Goal: Information Seeking & Learning: Find specific fact

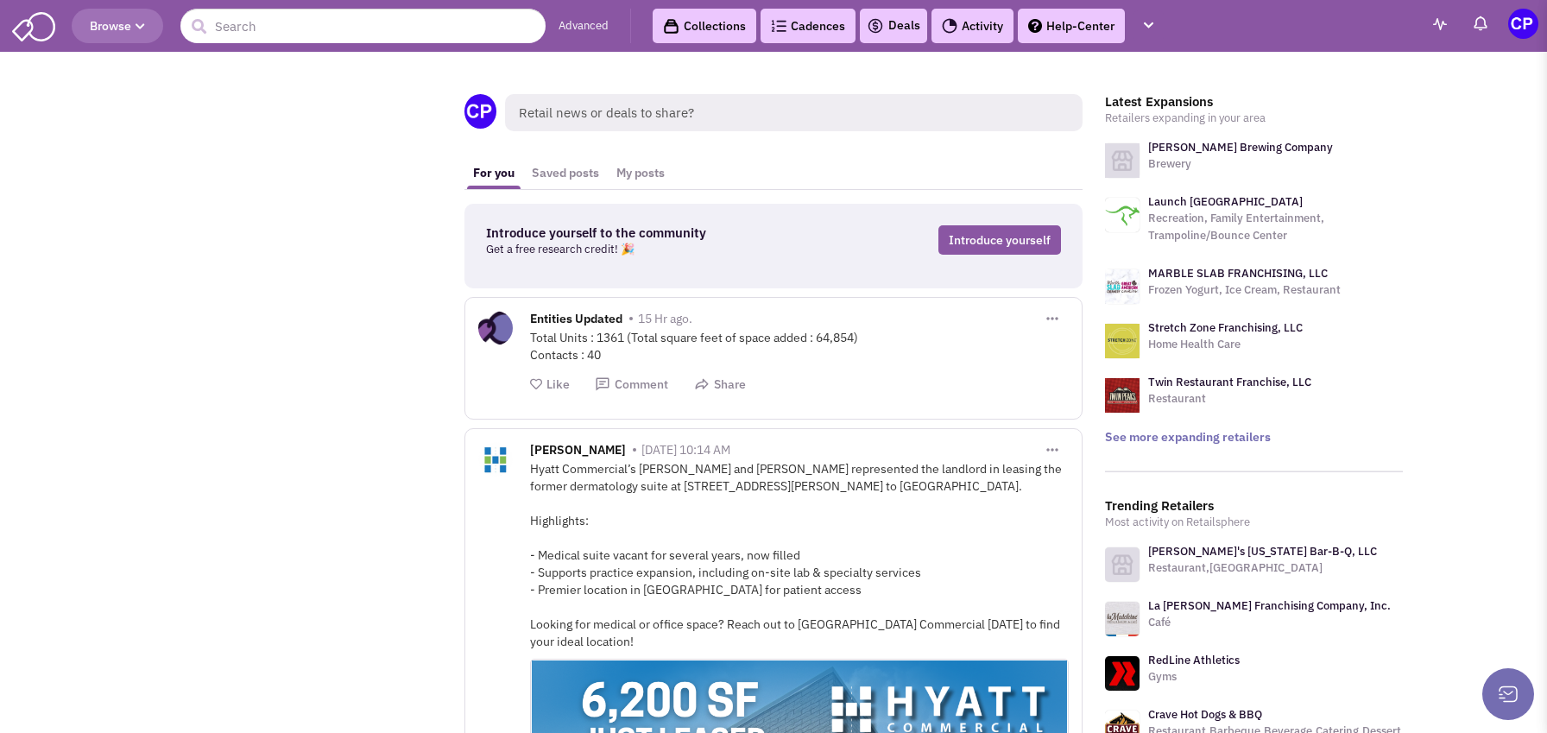
click at [557, 106] on span "Retail news or deals to share?" at bounding box center [794, 112] width 578 height 37
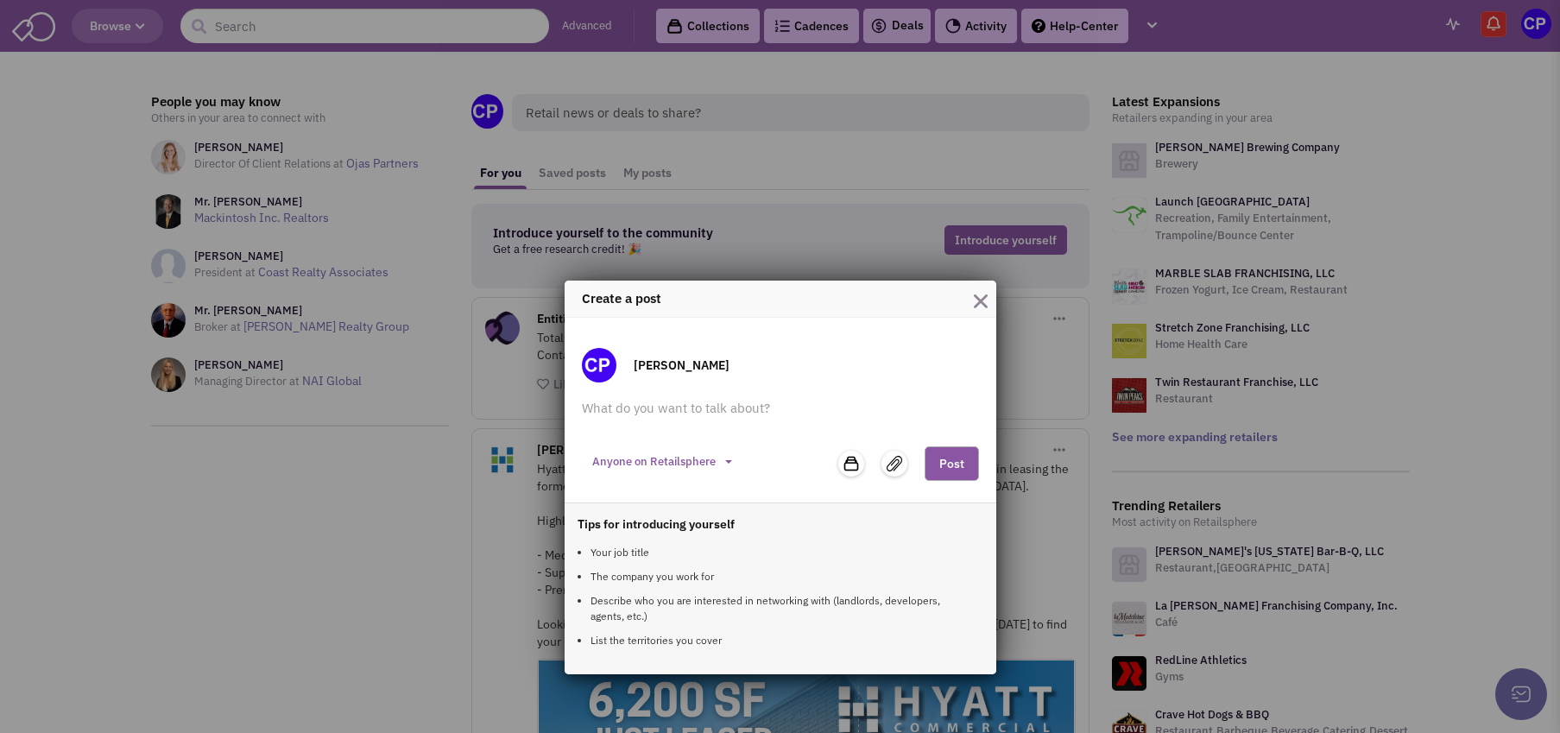
drag, startPoint x: 991, startPoint y: 313, endPoint x: 949, endPoint y: 286, distance: 50.1
click at [985, 309] on div "Create a post" at bounding box center [781, 299] width 432 height 36
click at [978, 299] on img "button" at bounding box center [981, 301] width 14 height 14
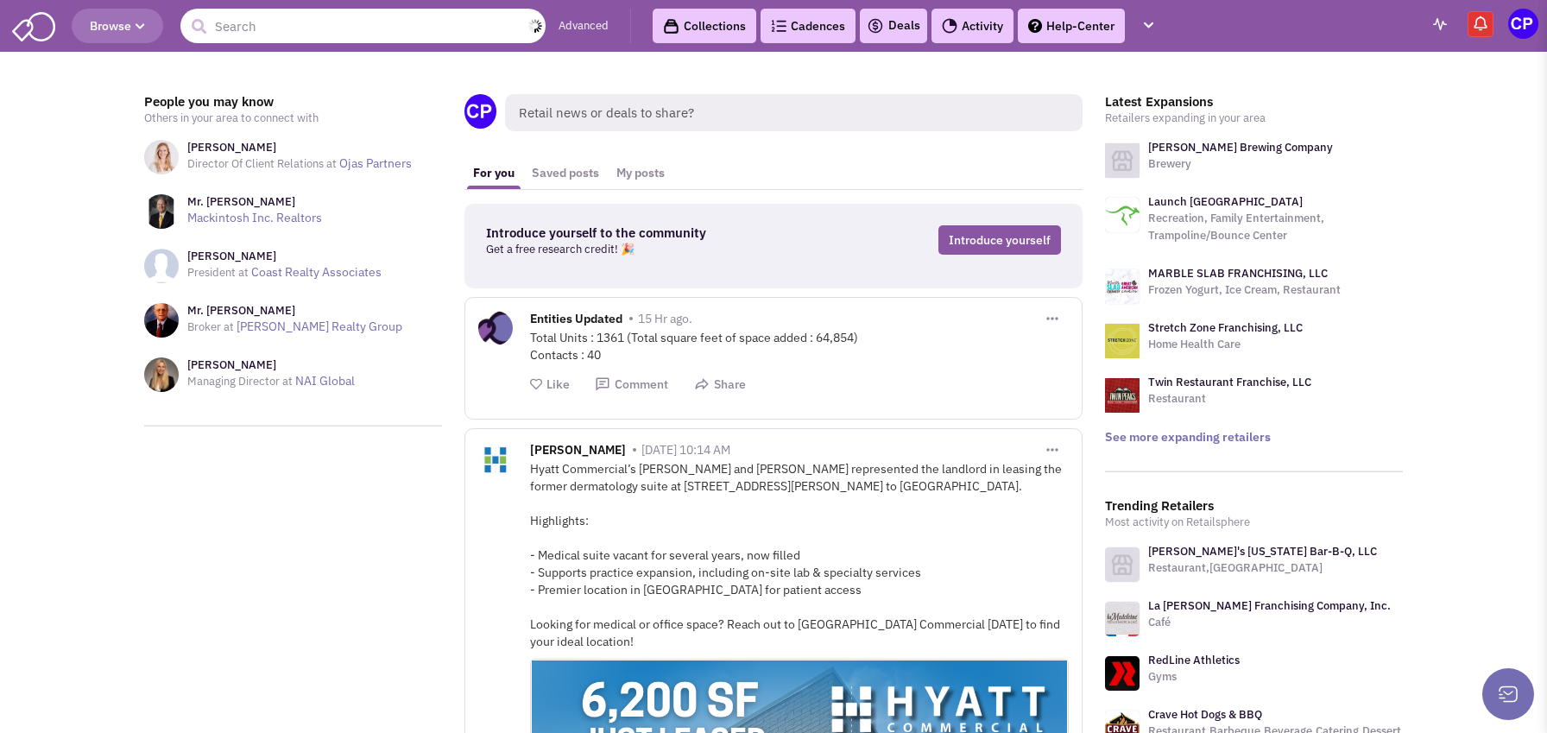
click at [212, 33] on input "text" at bounding box center [362, 26] width 365 height 35
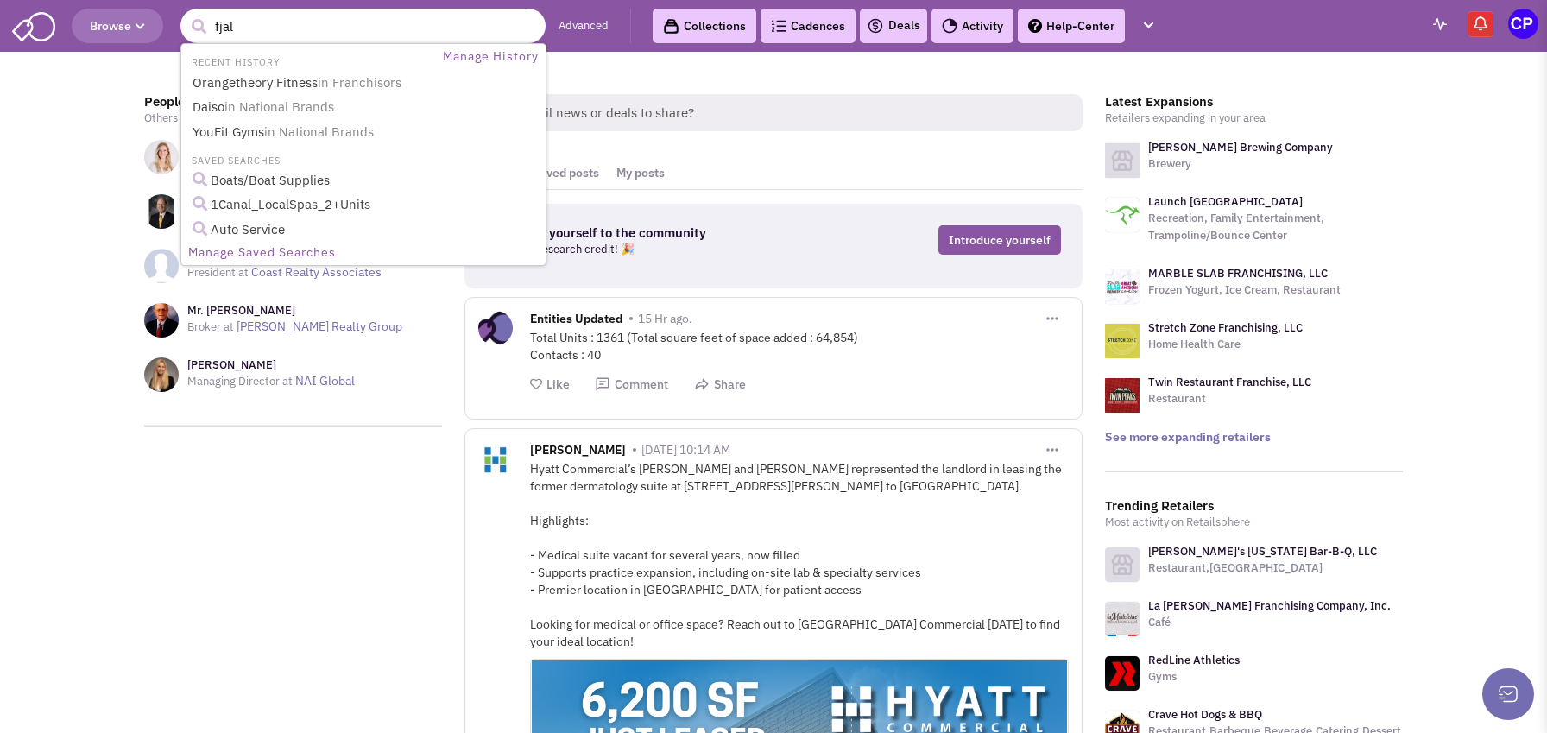
type input "fjall"
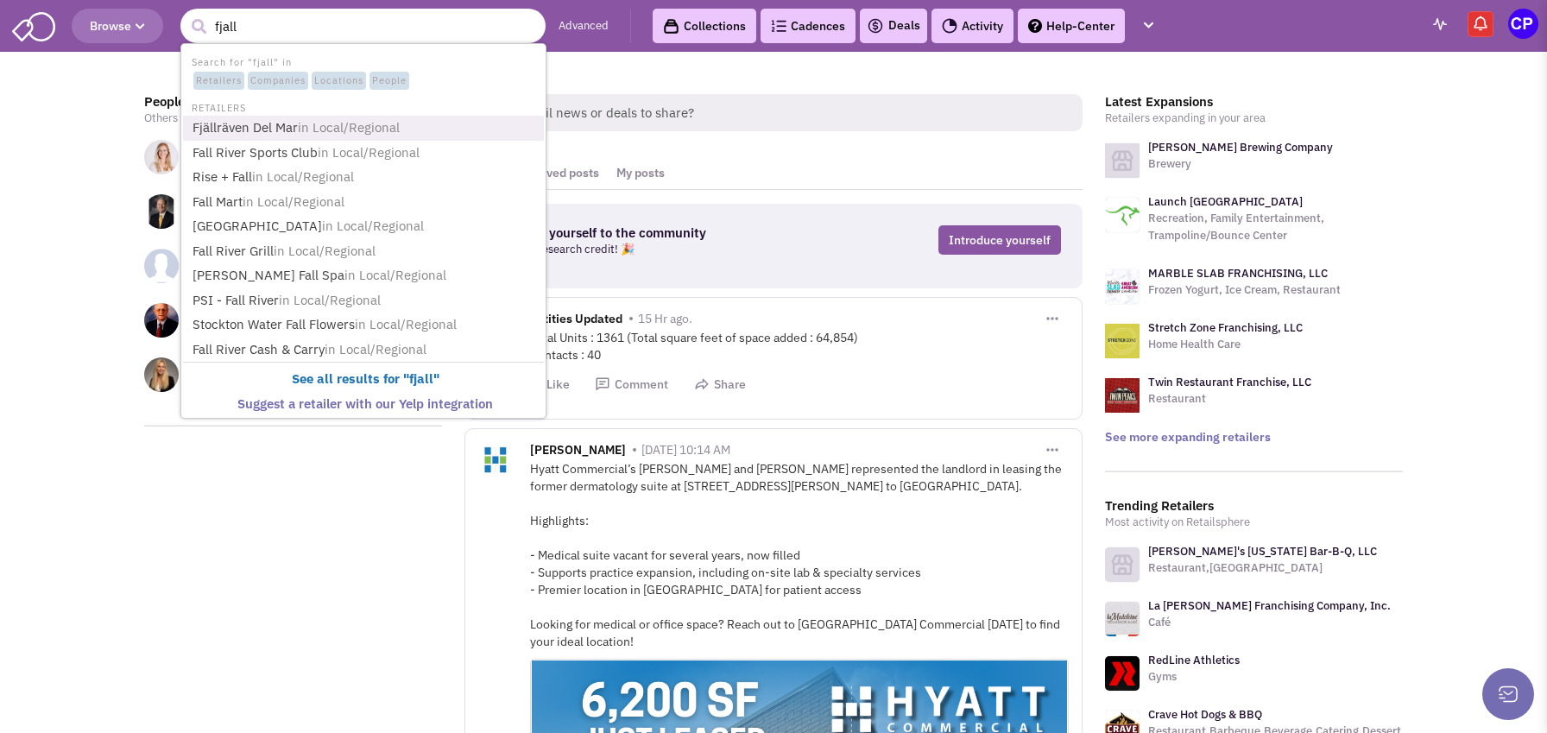
click at [233, 124] on link "Fjällräven Del Mar in Local/Regional" at bounding box center [365, 128] width 356 height 23
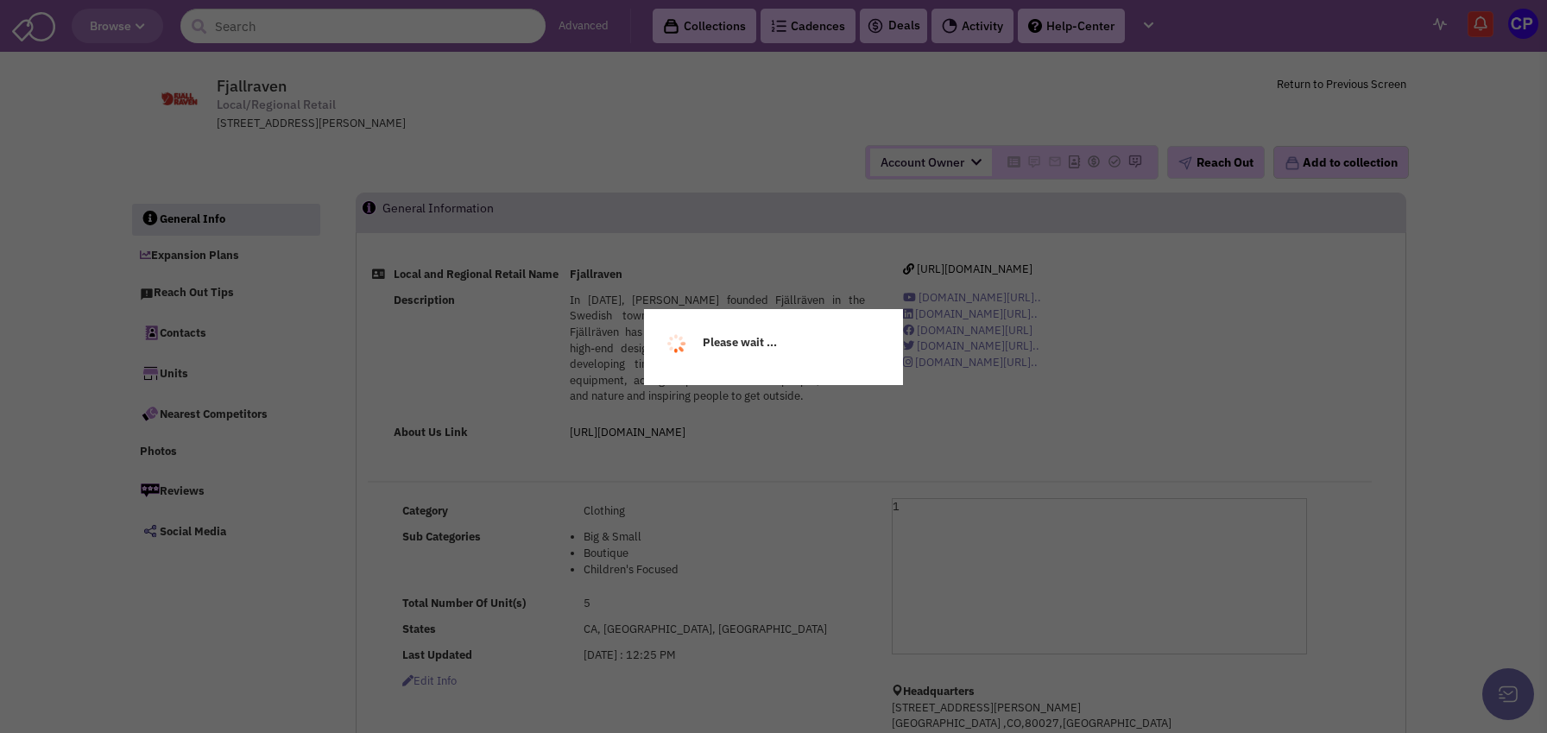
select select
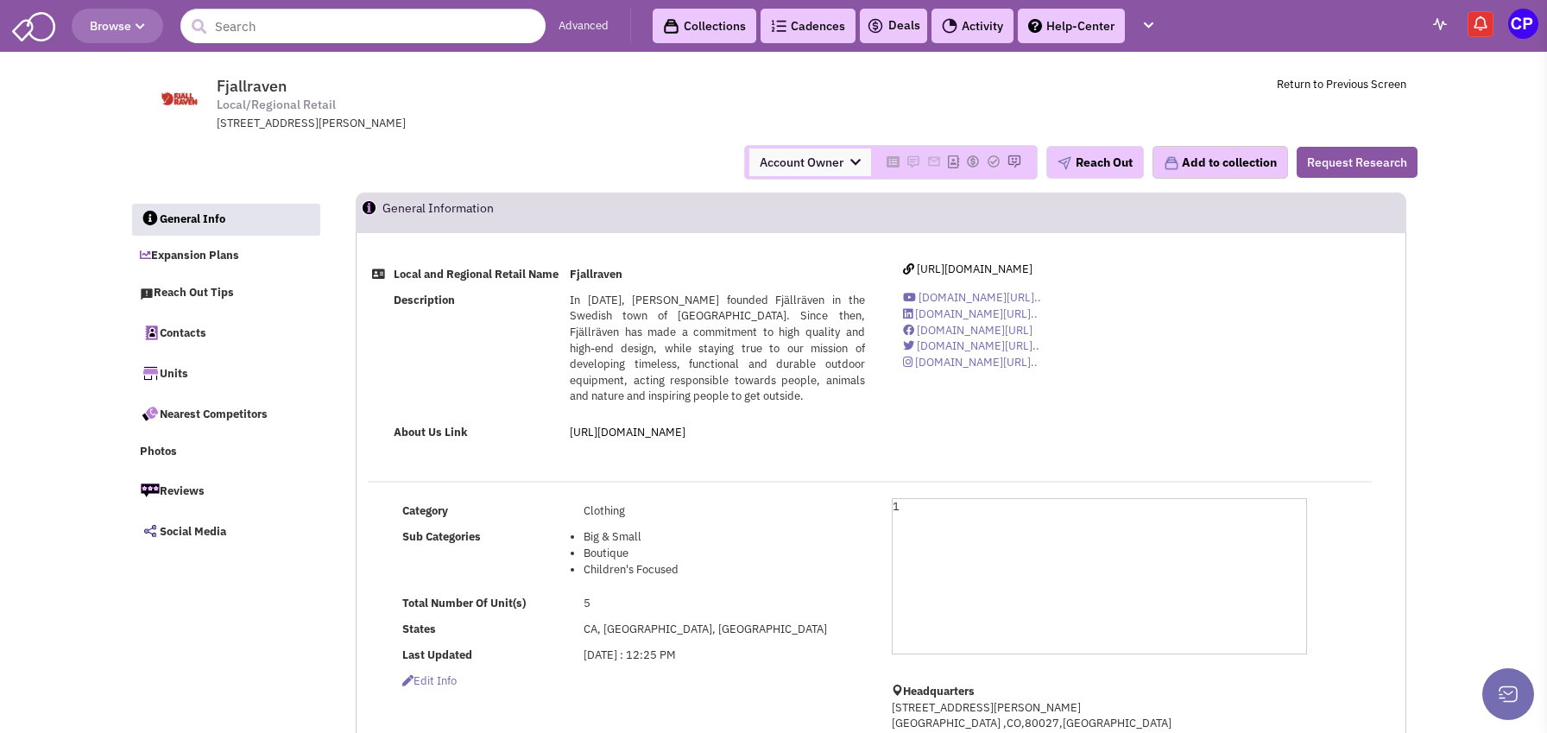
select select
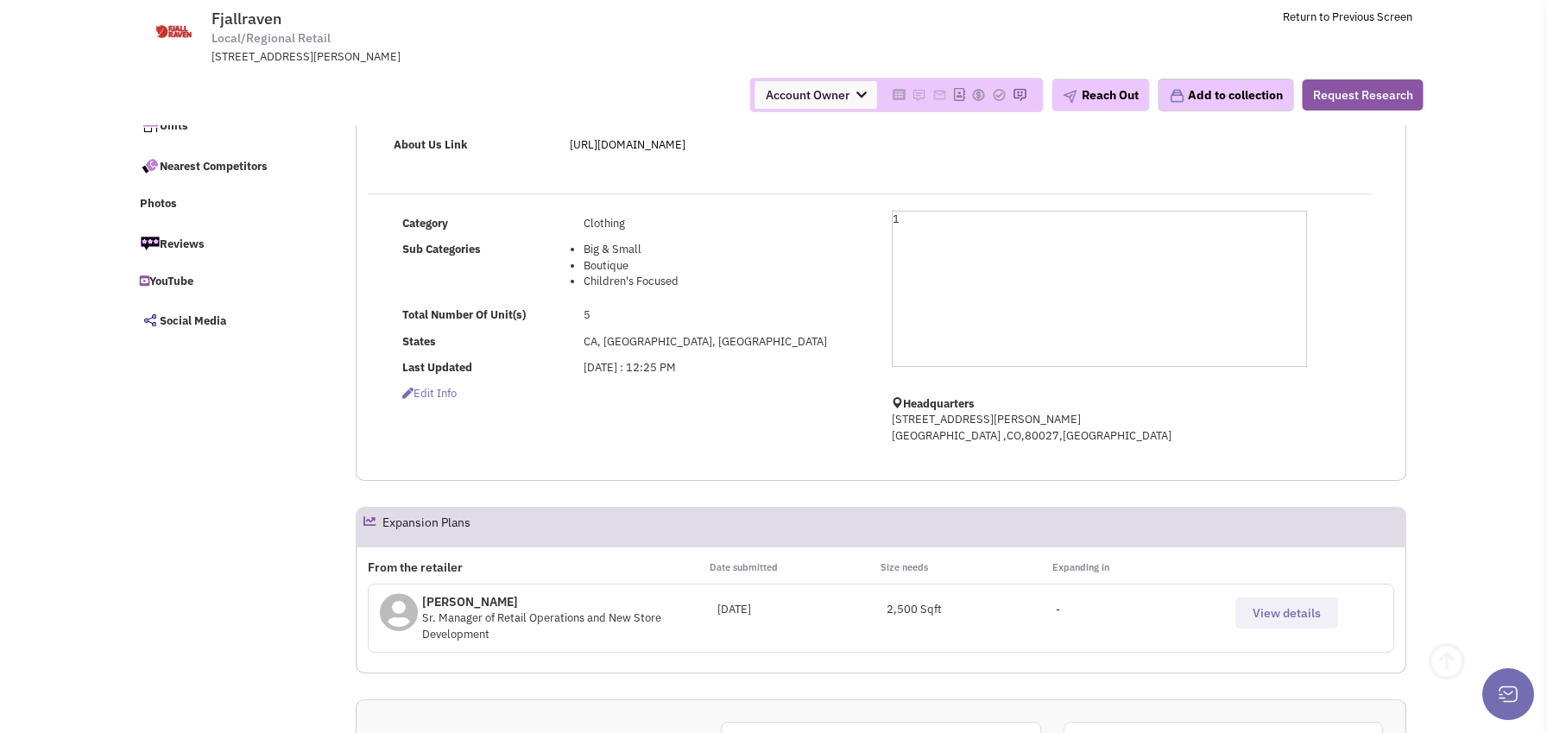
scroll to position [173, 0]
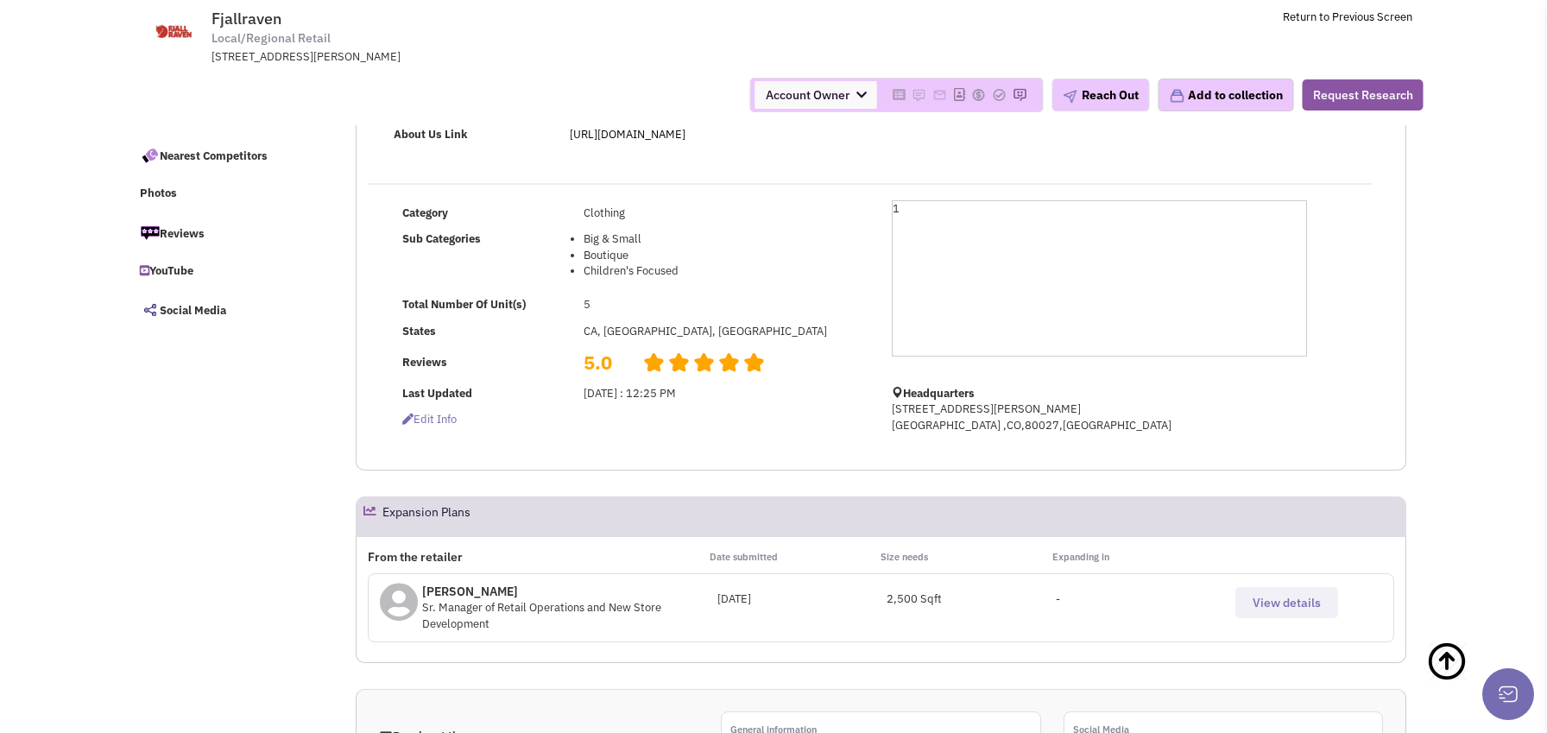
click at [1312, 610] on span "View details" at bounding box center [1287, 603] width 68 height 16
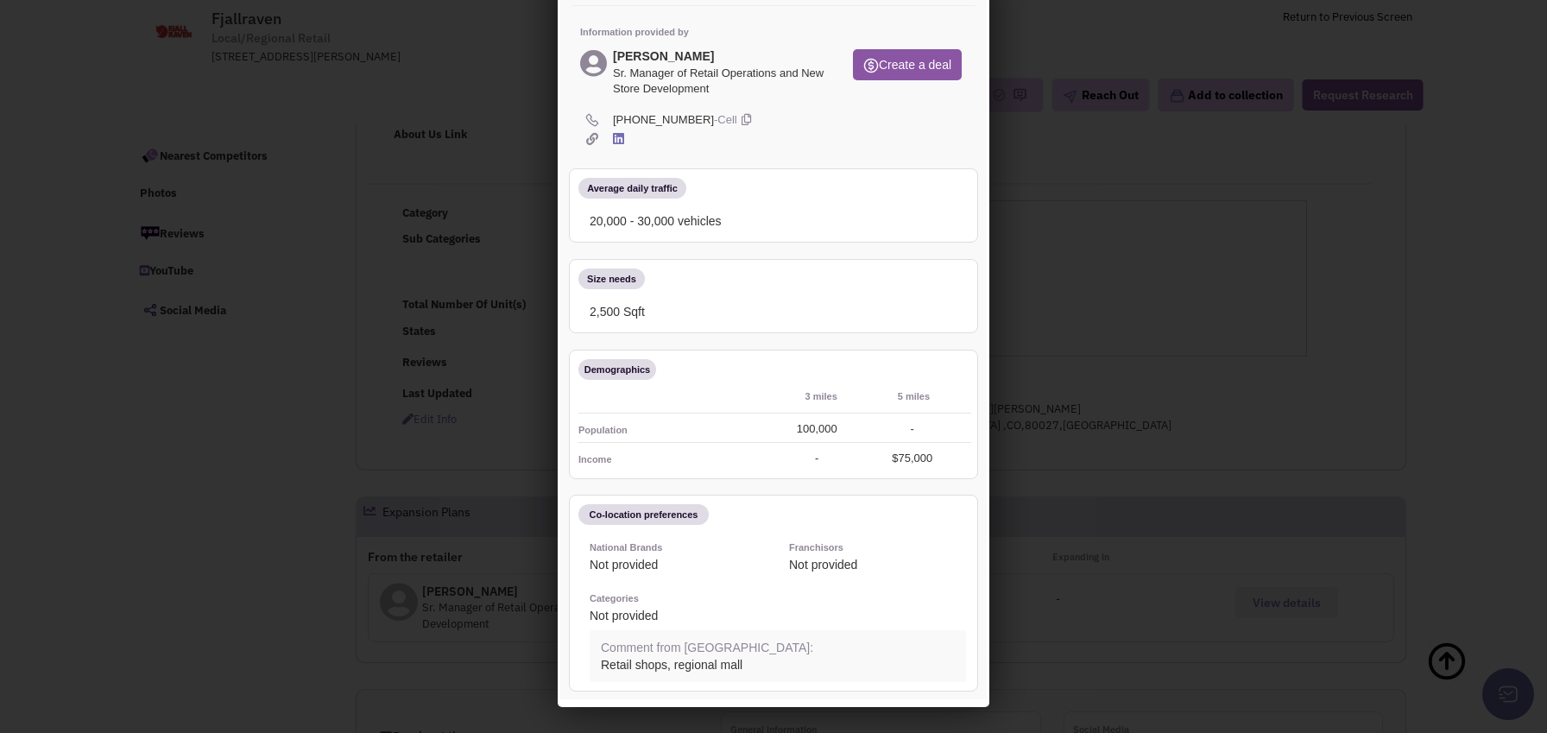
scroll to position [0, 0]
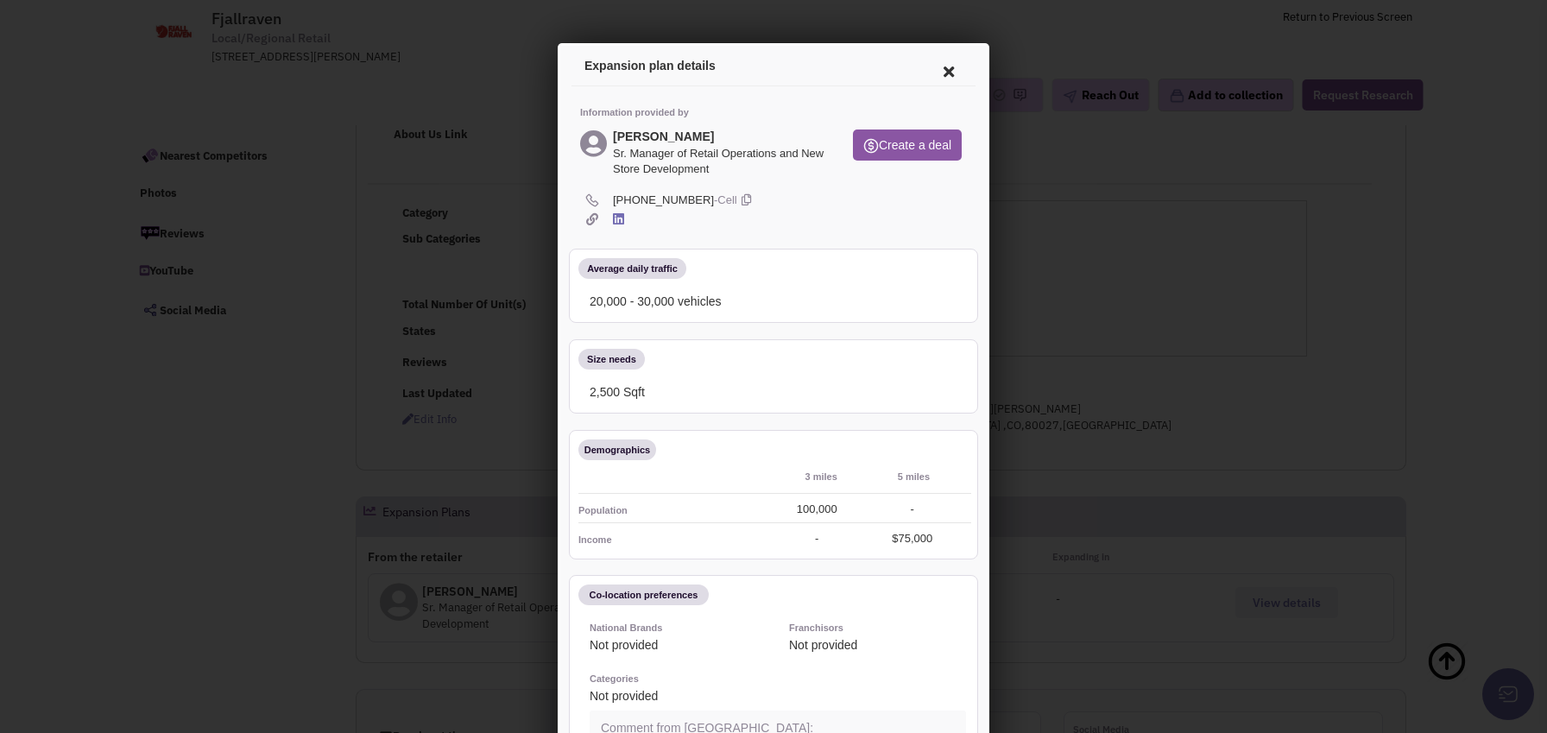
click at [739, 196] on icon at bounding box center [743, 198] width 9 height 16
click at [932, 69] on icon at bounding box center [946, 68] width 36 height 41
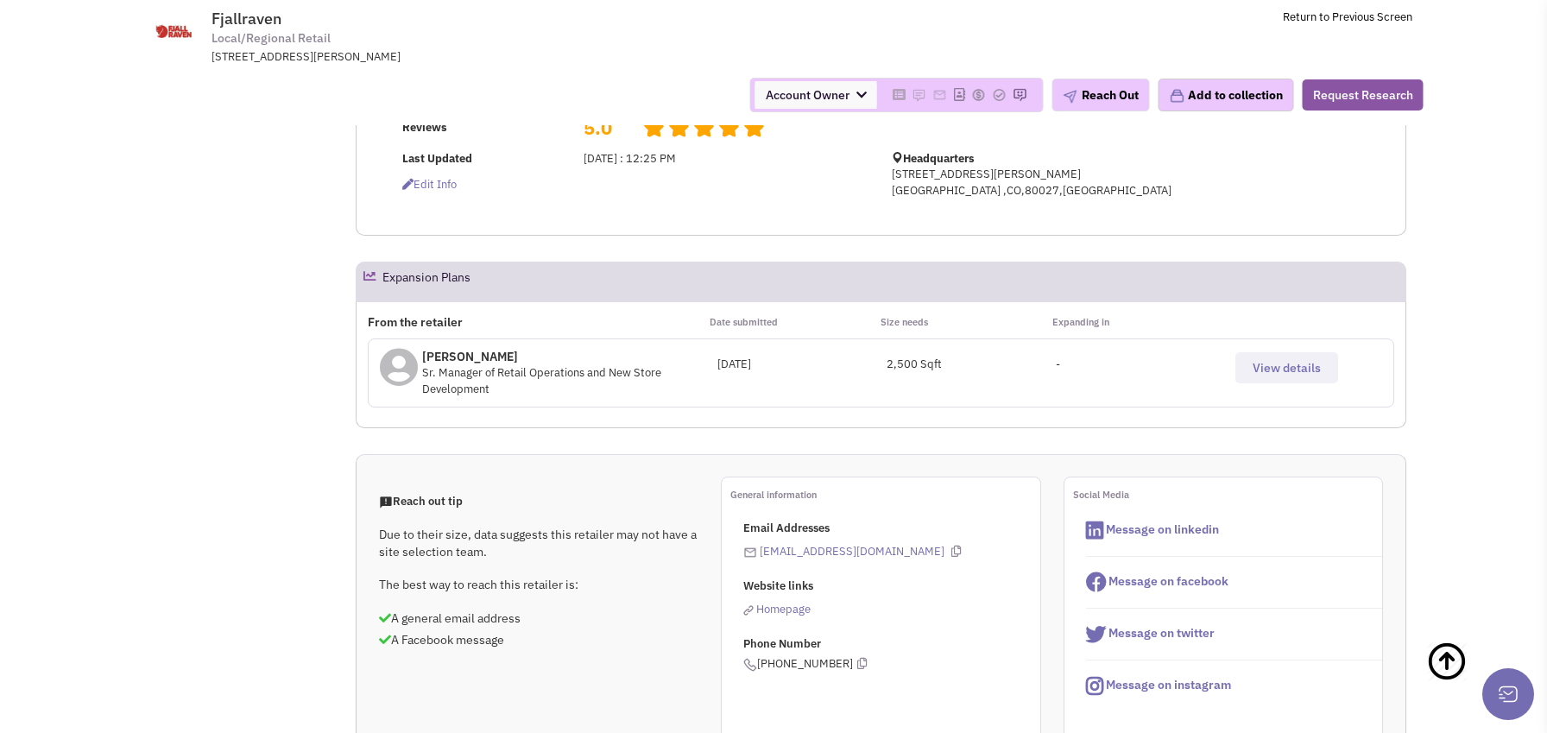
scroll to position [432, 0]
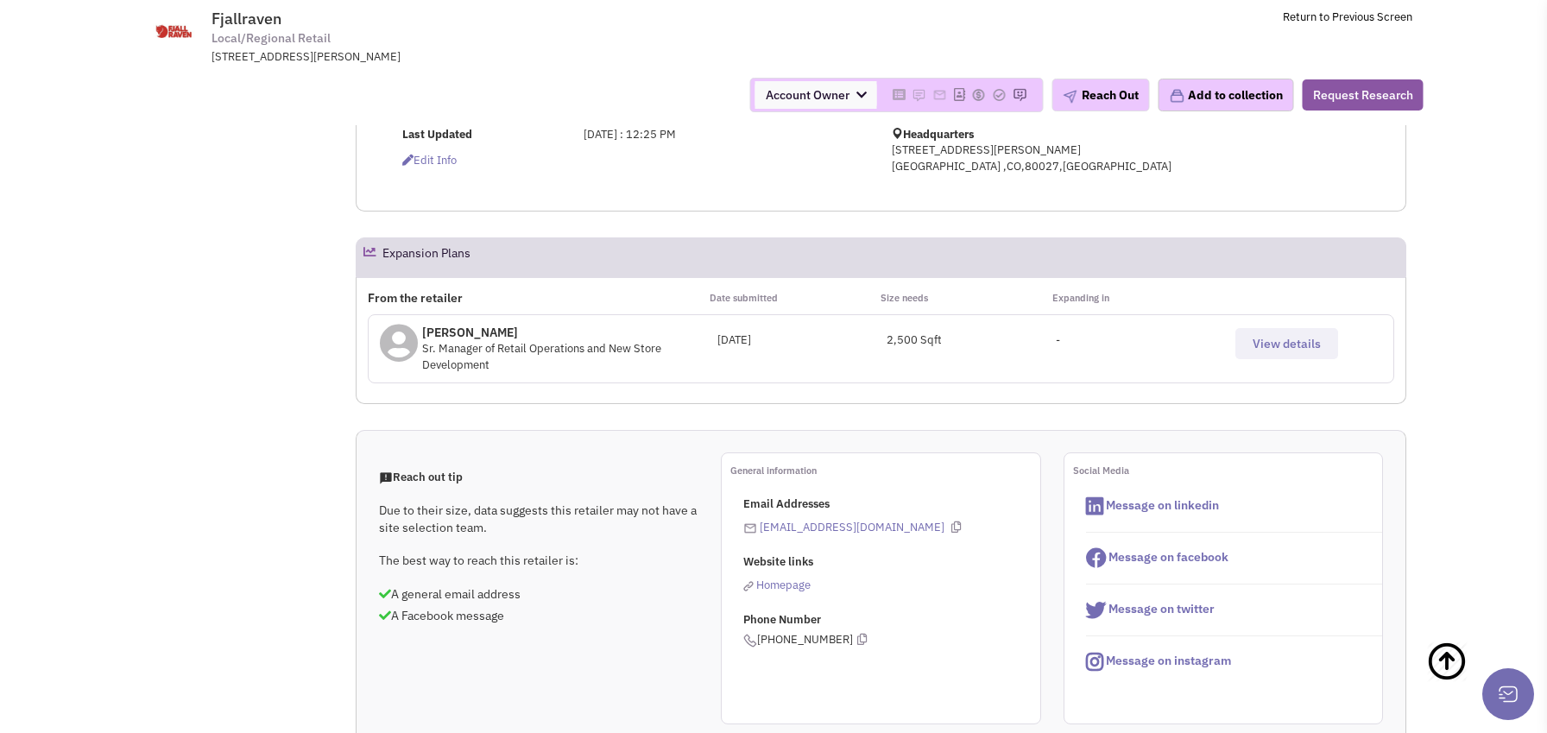
click at [1278, 351] on span "View details" at bounding box center [1287, 344] width 68 height 16
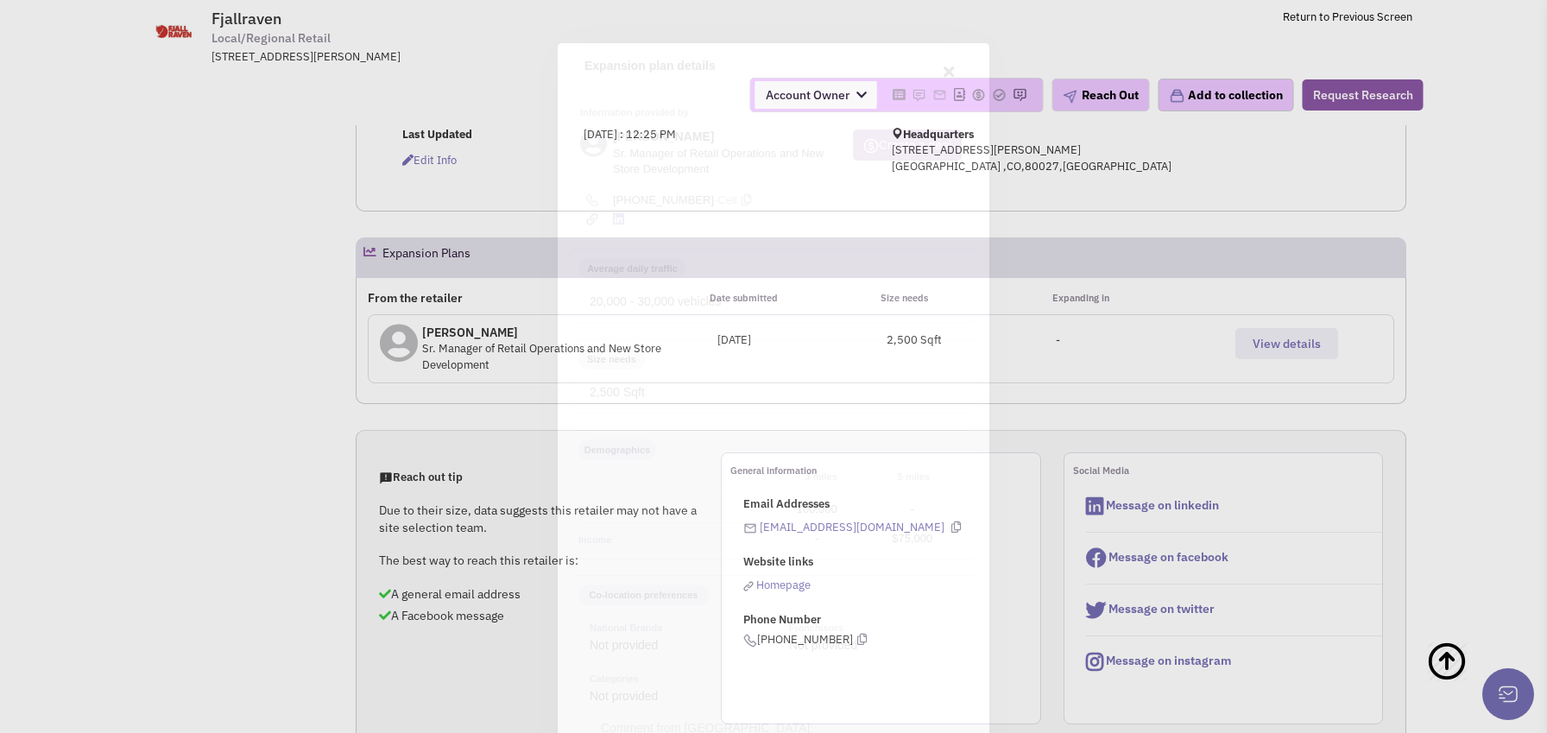
scroll to position [0, 0]
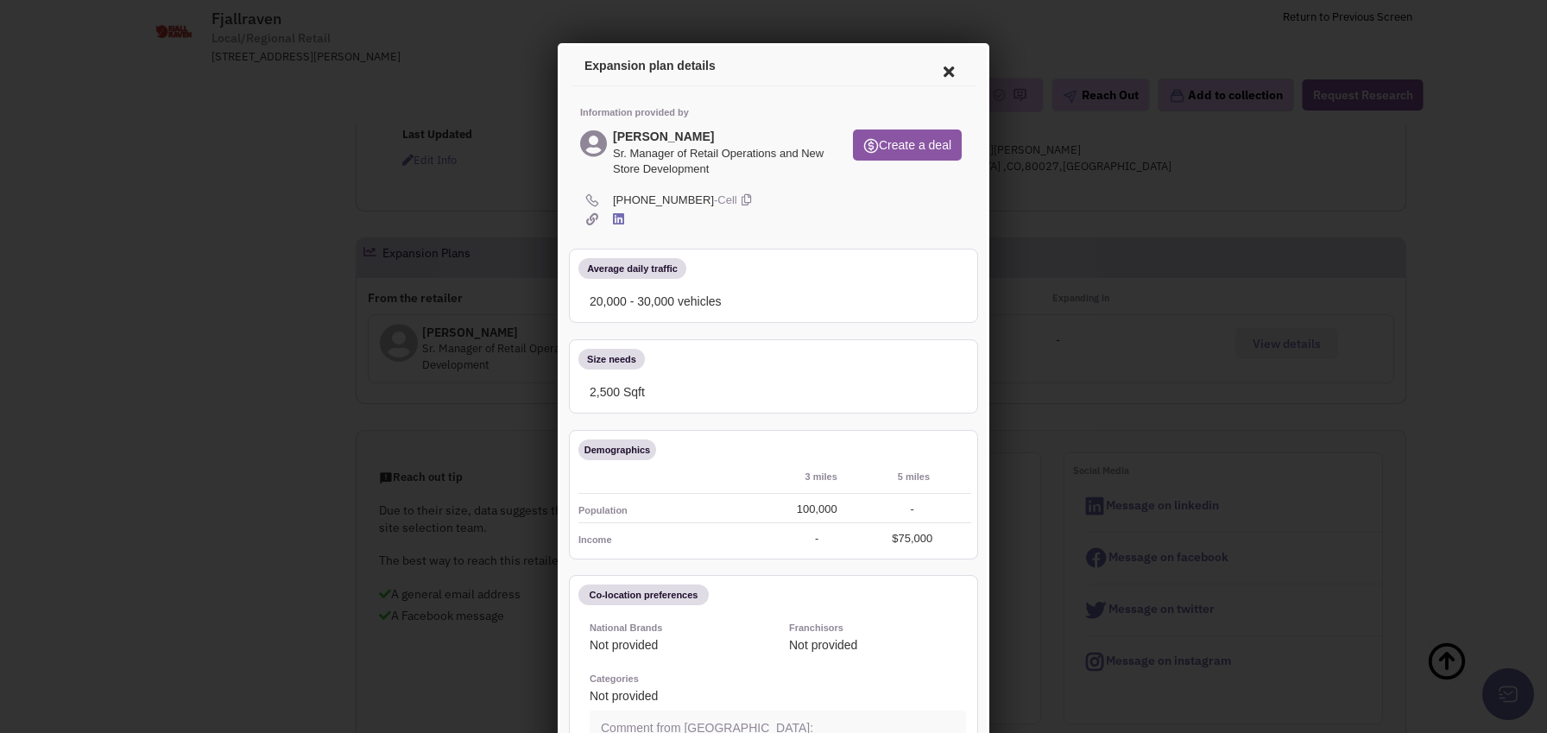
click at [615, 216] on icon at bounding box center [615, 216] width 11 height 13
click at [928, 66] on icon at bounding box center [946, 68] width 36 height 41
